Goal: Task Accomplishment & Management: Complete application form

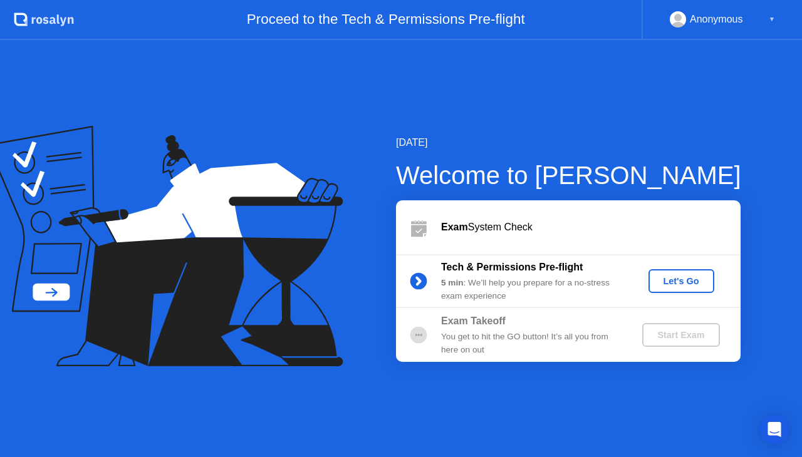
click at [689, 278] on div "Let's Go" at bounding box center [682, 281] width 56 height 10
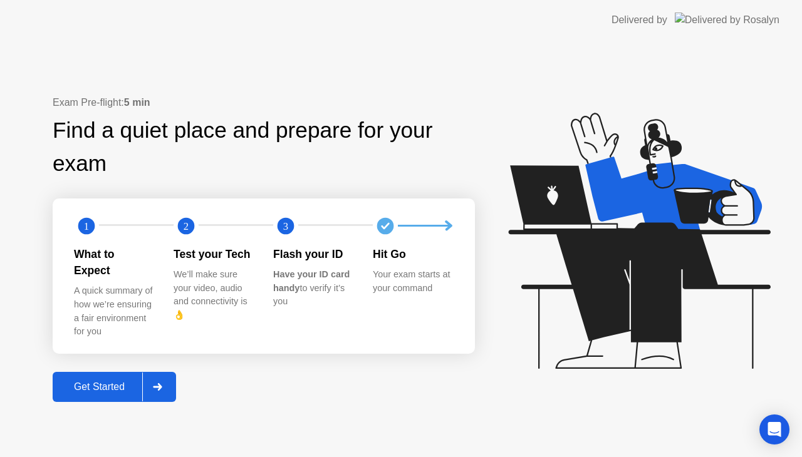
click at [114, 382] on div "Get Started" at bounding box center [99, 387] width 86 height 11
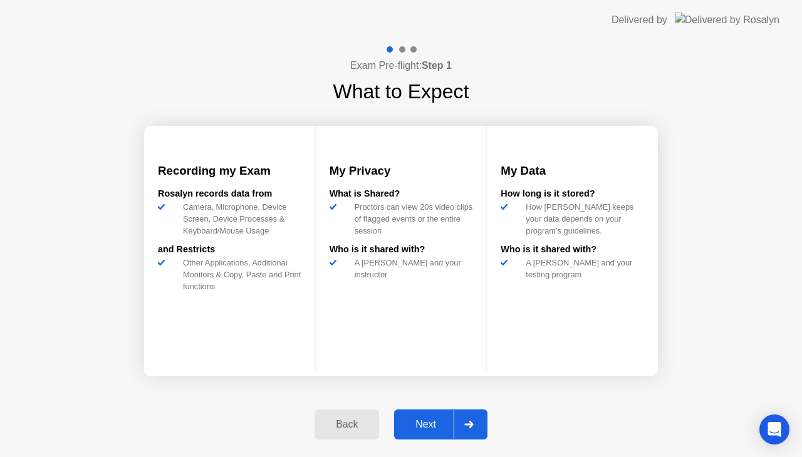
click at [439, 424] on div "Next" at bounding box center [426, 424] width 56 height 11
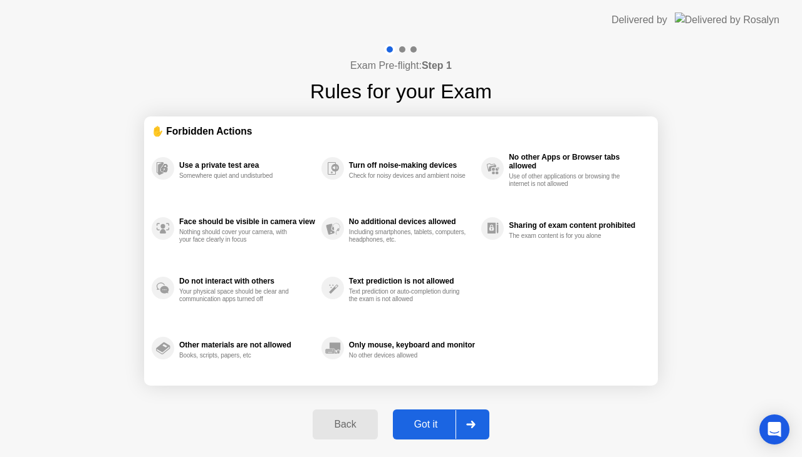
click at [434, 419] on div "Got it" at bounding box center [426, 424] width 59 height 11
select select "Available cameras"
select select "Available speakers"
select select "Available microphones"
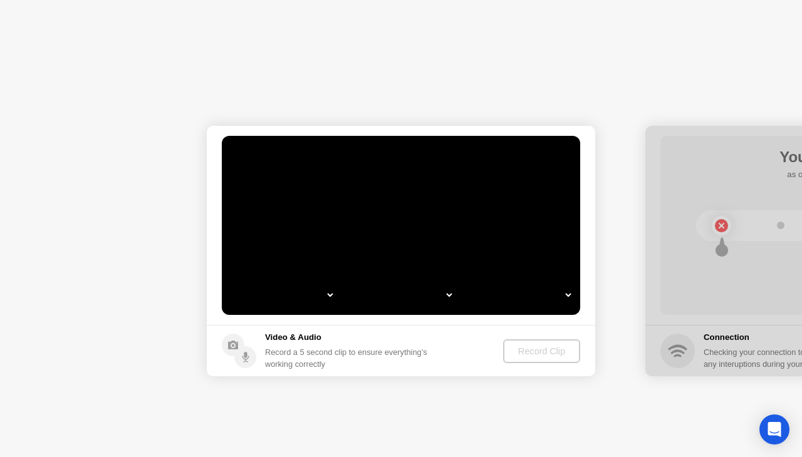
select select "**********"
select select "*******"
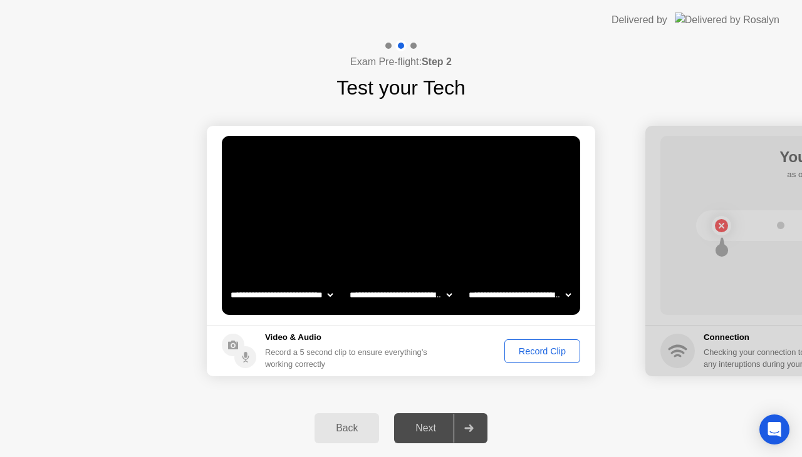
click at [536, 347] on div "Record Clip" at bounding box center [542, 352] width 67 height 10
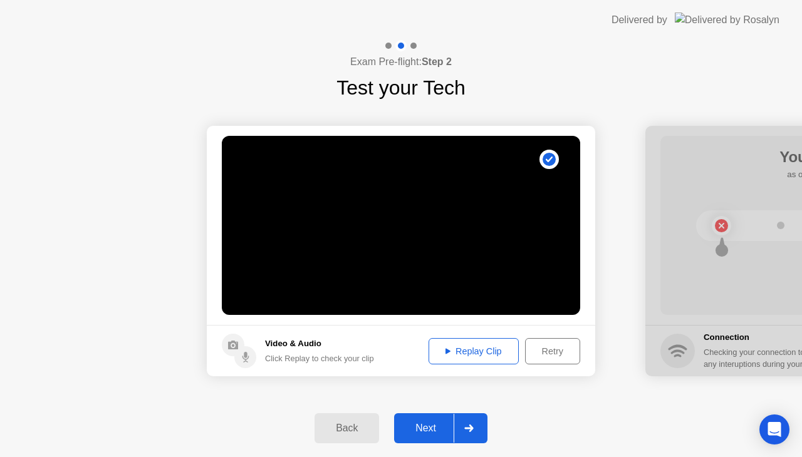
click at [434, 431] on div "Next" at bounding box center [426, 428] width 56 height 11
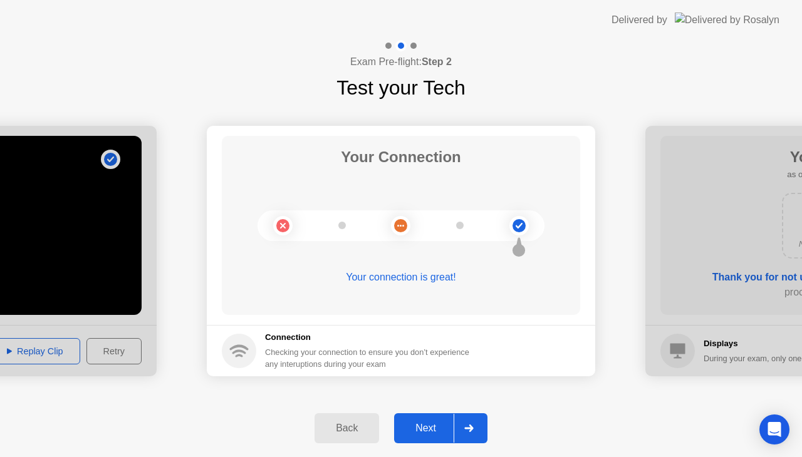
click at [429, 428] on div "Next" at bounding box center [426, 428] width 56 height 11
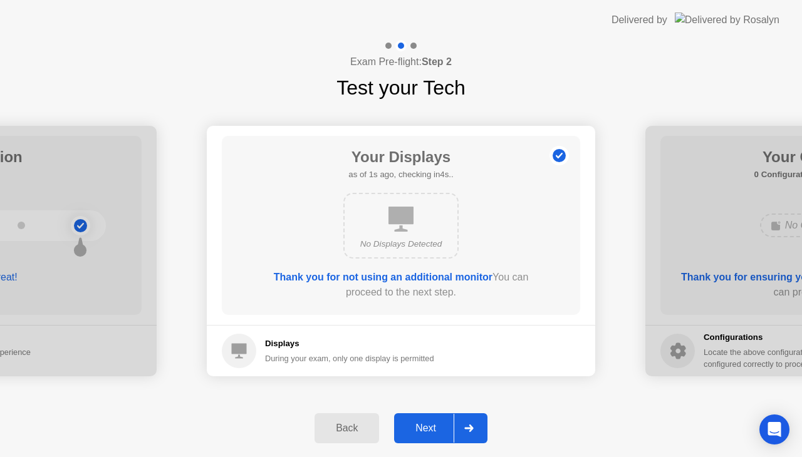
click at [435, 427] on div "Next" at bounding box center [426, 428] width 56 height 11
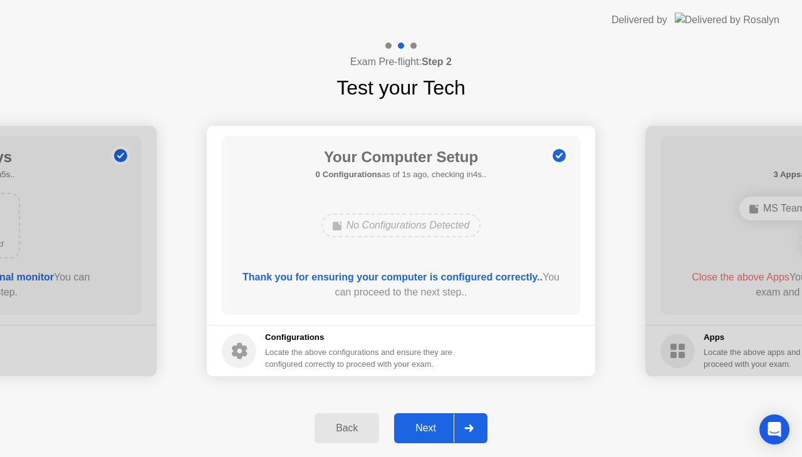
click at [438, 425] on div "Next" at bounding box center [426, 428] width 56 height 11
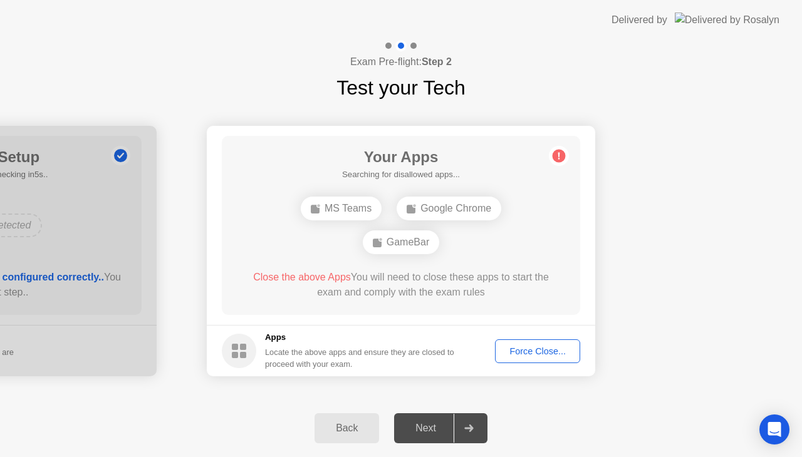
click at [529, 352] on div "Force Close..." at bounding box center [537, 352] width 76 height 10
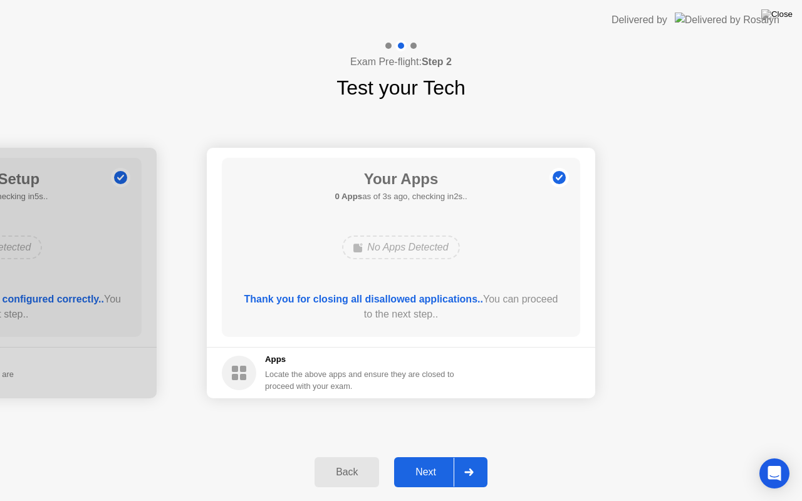
click at [418, 457] on div "Next" at bounding box center [426, 472] width 56 height 11
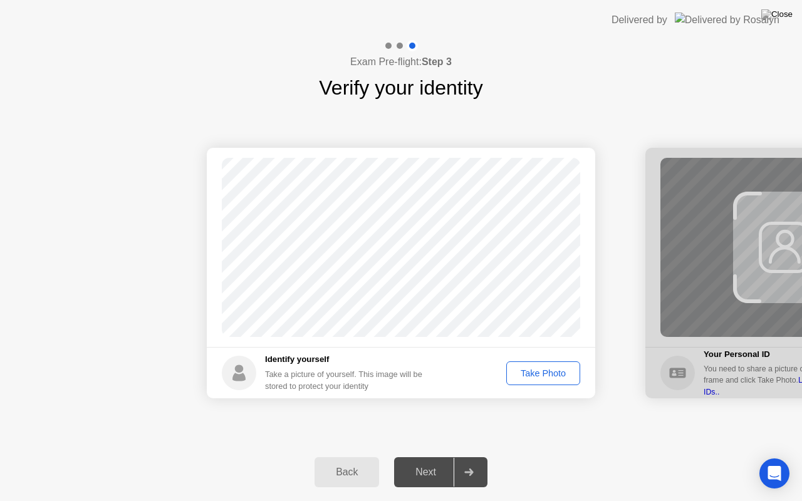
click at [540, 375] on div "Take Photo" at bounding box center [543, 373] width 65 height 10
click at [432, 457] on div "Next" at bounding box center [426, 472] width 56 height 11
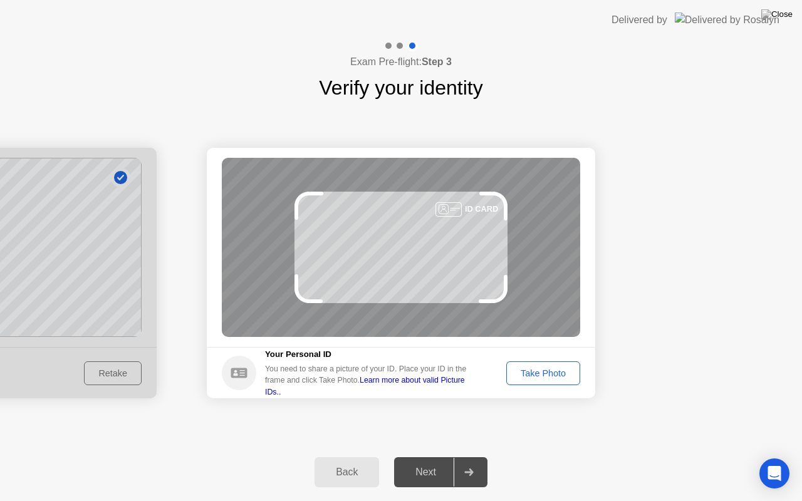
click at [528, 368] on div "Take Photo" at bounding box center [543, 373] width 65 height 10
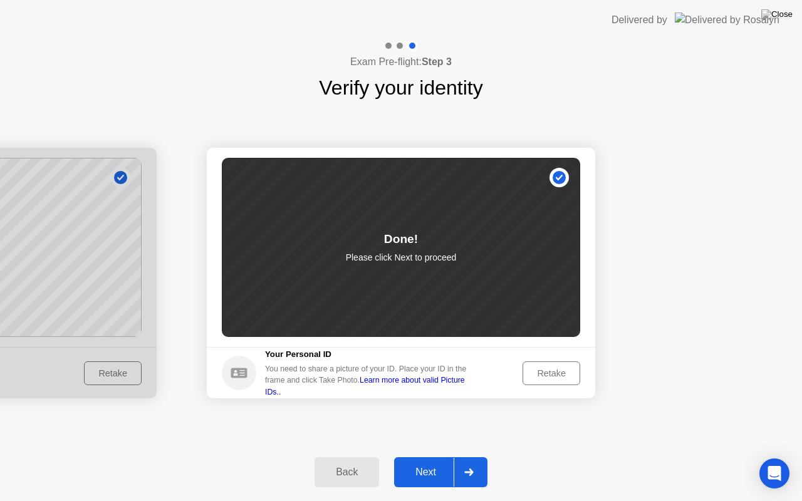
click at [426, 457] on div "Next" at bounding box center [426, 472] width 56 height 11
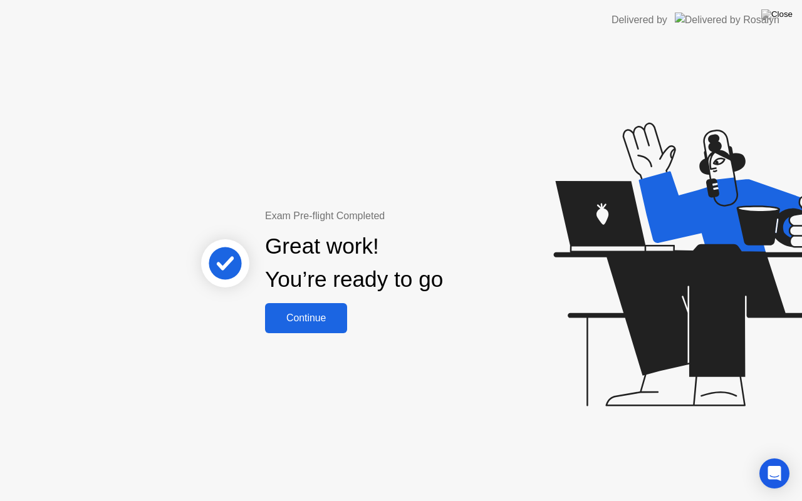
click at [323, 327] on button "Continue" at bounding box center [306, 318] width 82 height 30
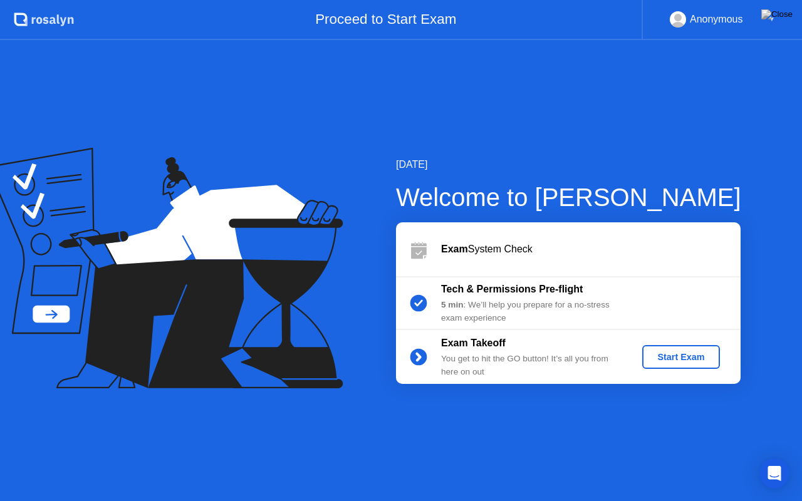
click at [687, 362] on div "Start Exam" at bounding box center [680, 357] width 67 height 10
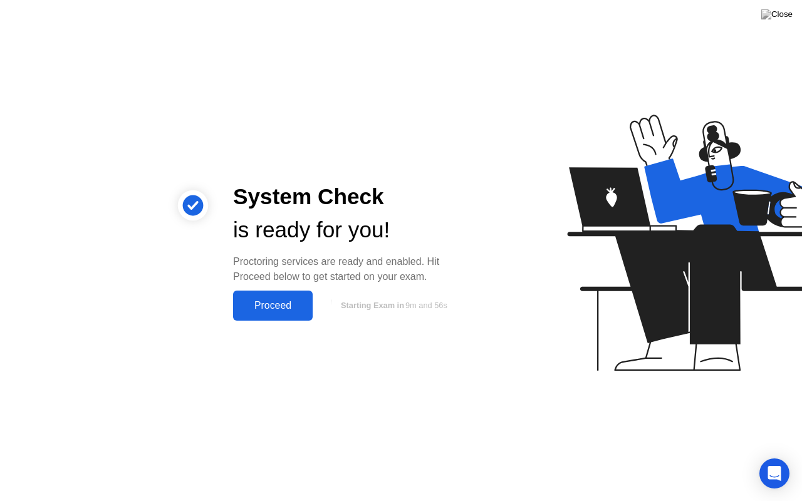
click at [289, 310] on div "Proceed" at bounding box center [273, 305] width 72 height 11
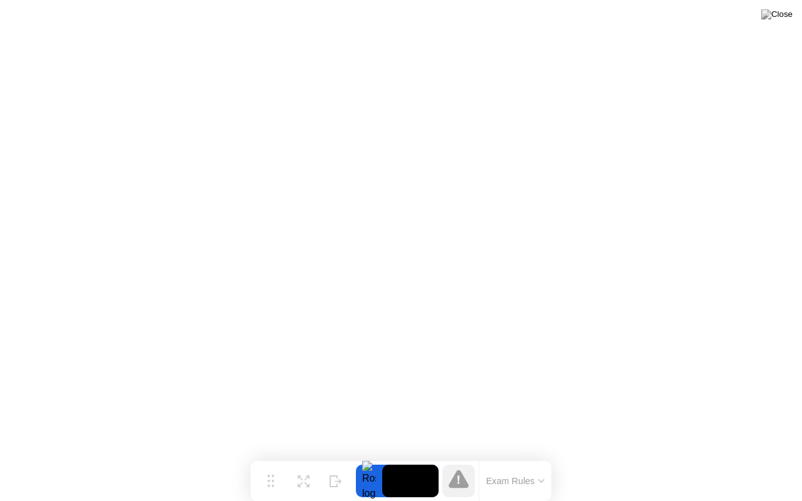
click at [539, 457] on icon at bounding box center [541, 481] width 6 height 4
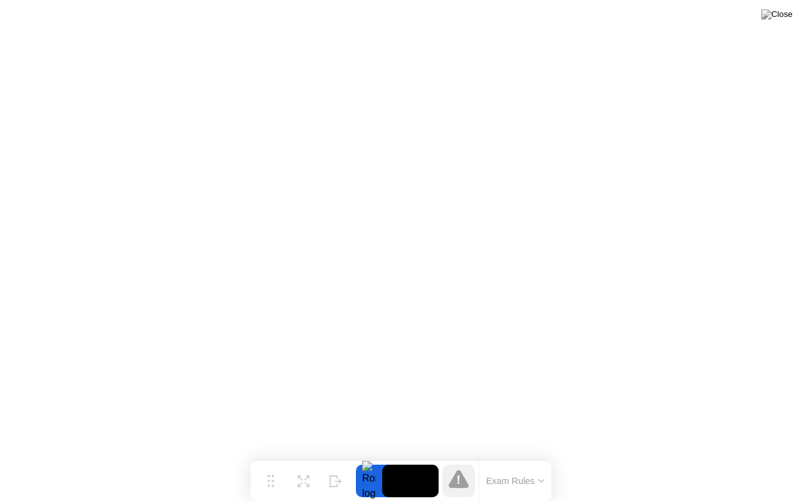
drag, startPoint x: 488, startPoint y: 466, endPoint x: 426, endPoint y: 463, distance: 61.5
click at [426, 457] on div "Move Expand Hide Exam Rules" at bounding box center [401, 481] width 301 height 40
click at [531, 457] on button "Exam Rules" at bounding box center [516, 481] width 66 height 11
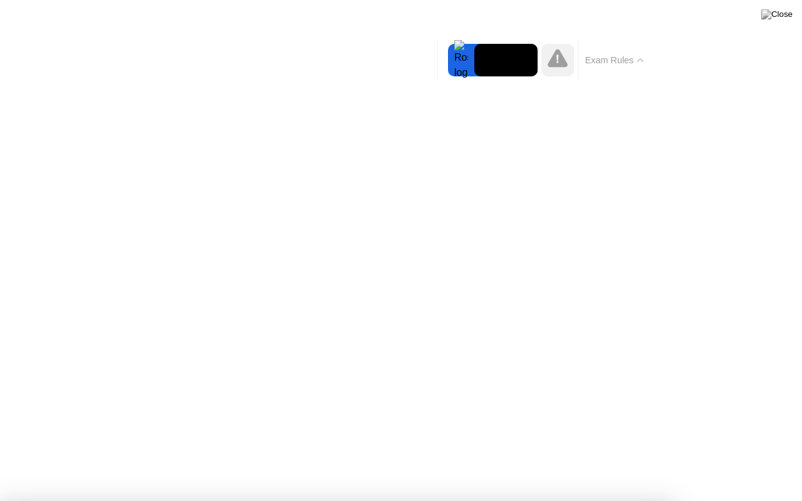
click at [629, 55] on button "Exam Rules" at bounding box center [615, 60] width 66 height 11
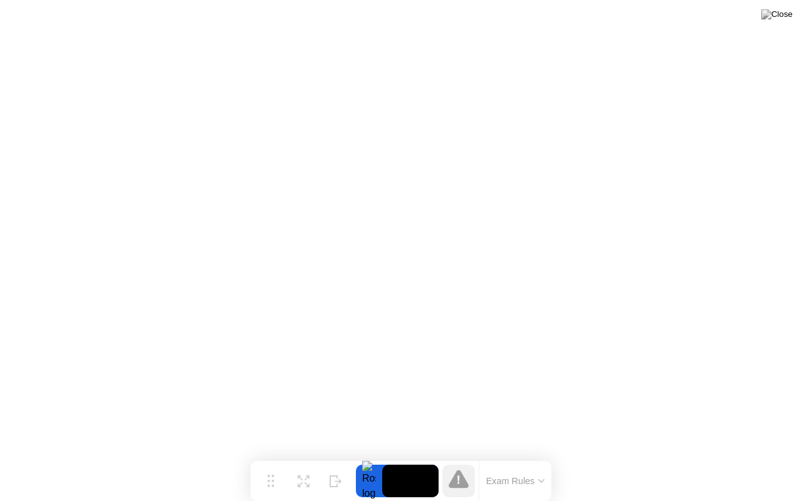
click at [545, 457] on icon at bounding box center [541, 481] width 6 height 4
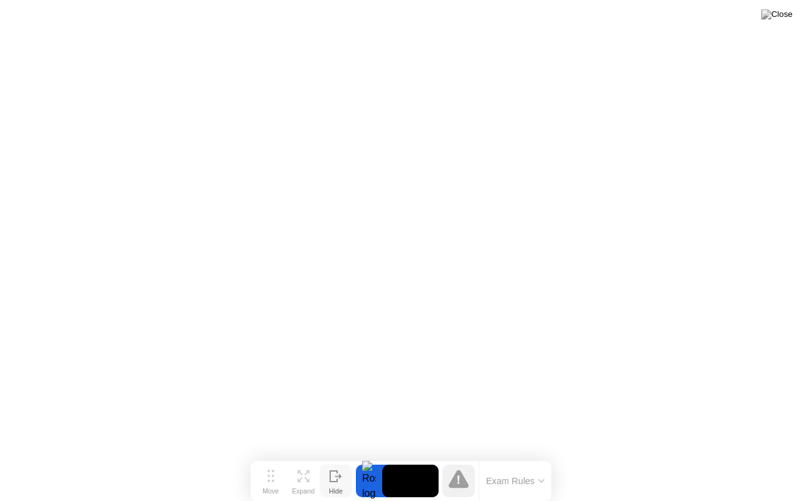
click at [332, 457] on icon at bounding box center [336, 477] width 13 height 12
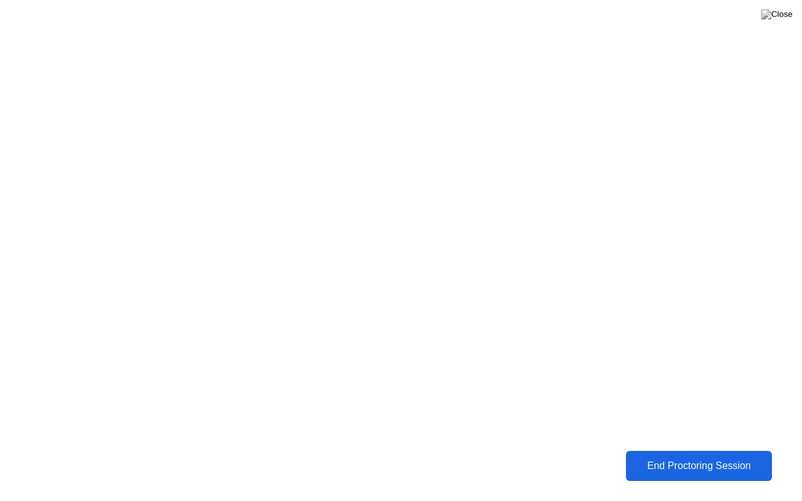
click at [663, 457] on div "End Proctoring Session" at bounding box center [699, 466] width 140 height 11
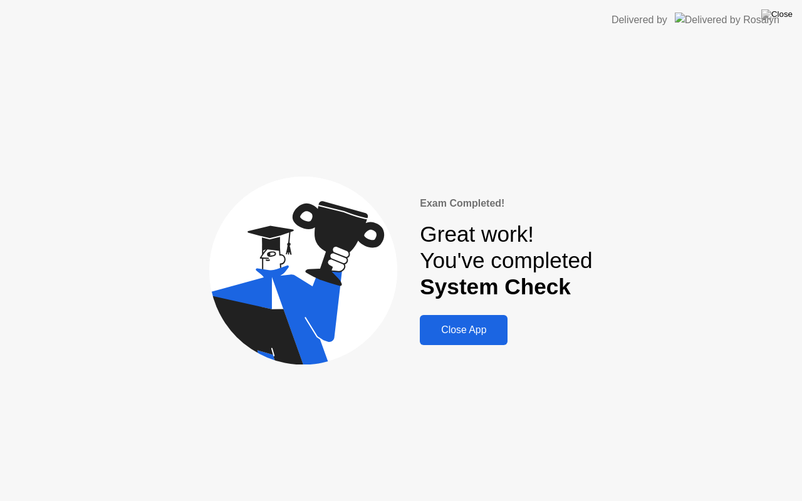
click at [468, 334] on div "Close App" at bounding box center [464, 330] width 80 height 11
